Goal: Task Accomplishment & Management: Manage account settings

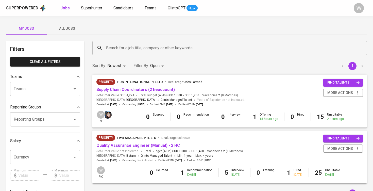
click at [60, 34] on button "All Jobs" at bounding box center [67, 28] width 41 height 12
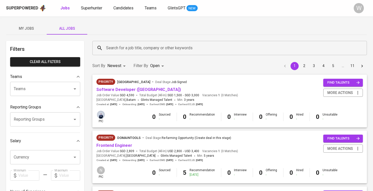
click at [109, 44] on input "Search for a job title, company or other keywords" at bounding box center [231, 48] width 252 height 10
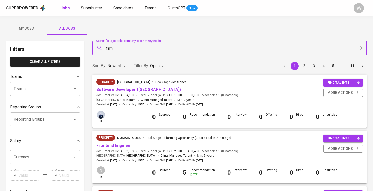
type input "rsm"
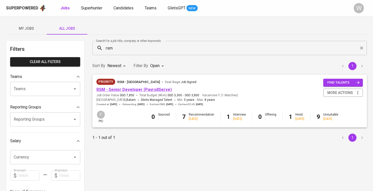
click at [116, 90] on link "RSM - Senior Developer (PayrollServe)" at bounding box center [133, 89] width 75 height 5
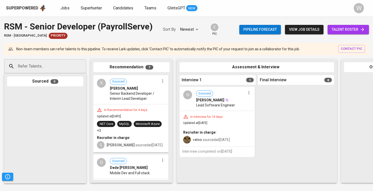
click at [368, 32] on link "talent roster" at bounding box center [348, 29] width 41 height 9
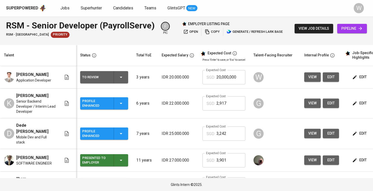
click at [309, 77] on span "view" at bounding box center [312, 77] width 8 height 6
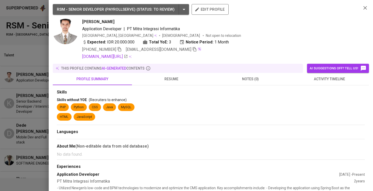
click at [49, 88] on div "RSM - SENIOR DEVELOPER (PAYROLLSERVE) ( STATUS : To Review ) edit profile [PERS…" at bounding box center [211, 95] width 324 height 191
click at [5, 91] on div at bounding box center [186, 95] width 373 height 191
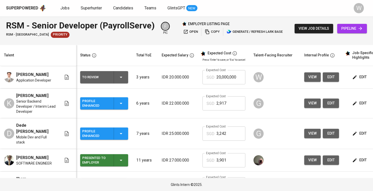
click at [297, 27] on button "view job details" at bounding box center [314, 28] width 39 height 9
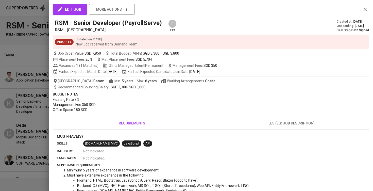
click at [30, 93] on div at bounding box center [186, 95] width 373 height 191
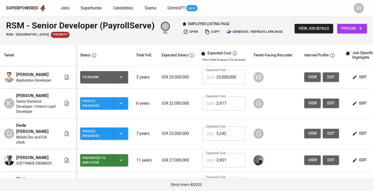
click at [298, 32] on button "view job details" at bounding box center [314, 28] width 39 height 9
